Goal: Answer question/provide support

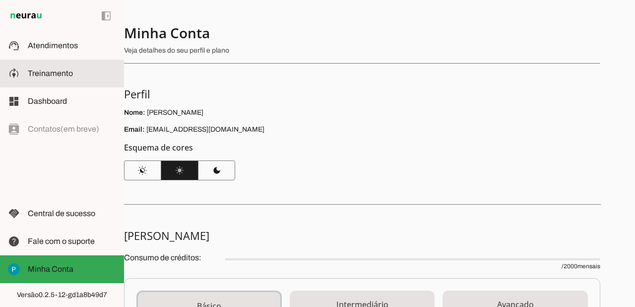
click at [66, 75] on span "Treinamento" at bounding box center [50, 73] width 45 height 8
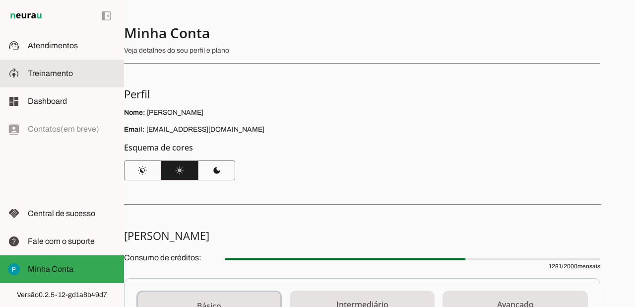
click at [66, 75] on span "Treinamento" at bounding box center [50, 73] width 45 height 8
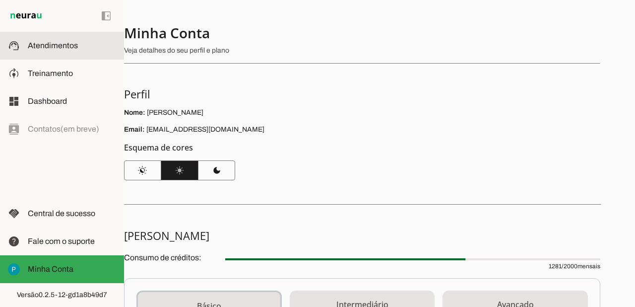
click at [56, 50] on slot at bounding box center [72, 46] width 88 height 12
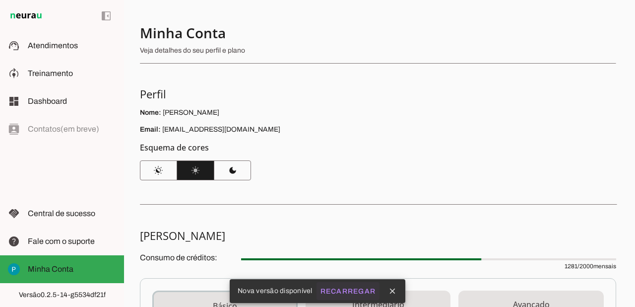
click at [0, 0] on slot "Recarregar" at bounding box center [0, 0] width 0 height 0
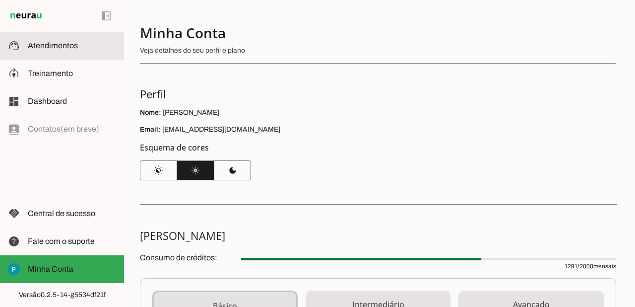
click at [65, 50] on slot at bounding box center [72, 46] width 88 height 12
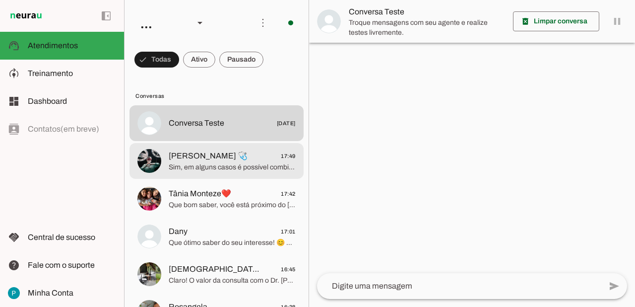
click at [242, 167] on span "Sim, em alguns casos é possível combinar mais de um procedimento no mesmo dia, …" at bounding box center [232, 167] width 127 height 10
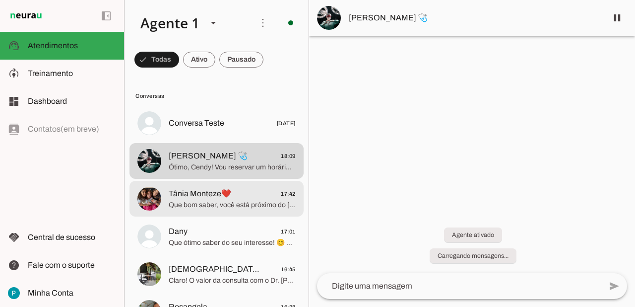
click at [258, 204] on span "Que bom saber, você está próximo do [GEOGRAPHIC_DATA], o que facilita muito o a…" at bounding box center [232, 205] width 127 height 10
